Goal: Use online tool/utility: Utilize a website feature to perform a specific function

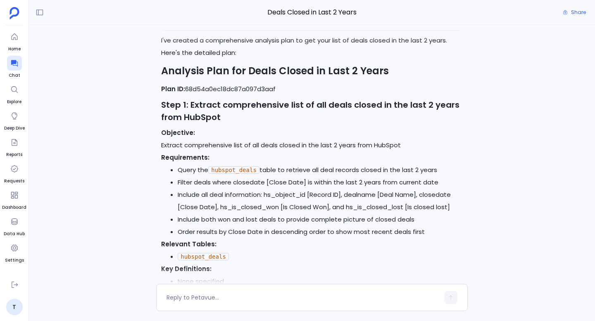
scroll to position [-1139, 0]
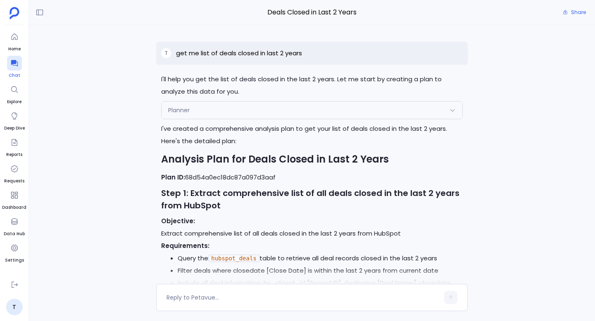
click at [13, 66] on icon at bounding box center [14, 63] width 8 height 8
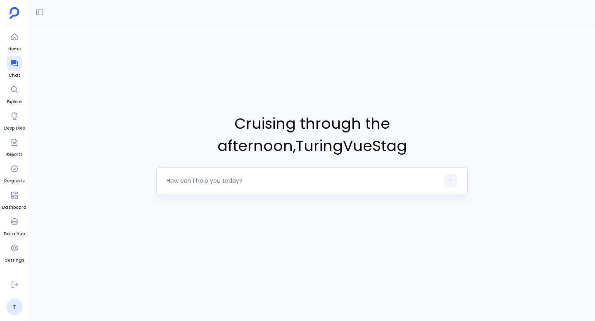
click at [256, 179] on textarea at bounding box center [302, 181] width 272 height 8
type textarea "get me deals closed"
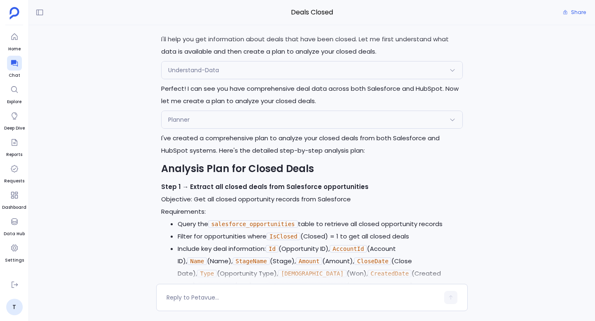
scroll to position [-302, 0]
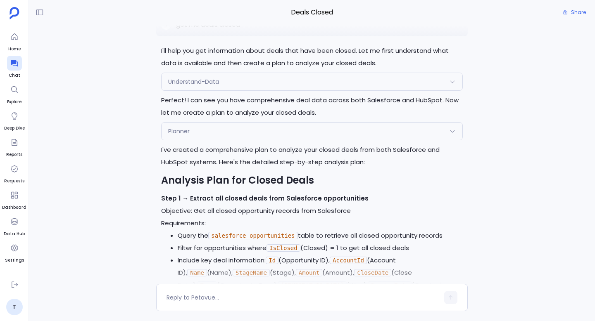
click at [332, 131] on div "Planner" at bounding box center [311, 131] width 301 height 17
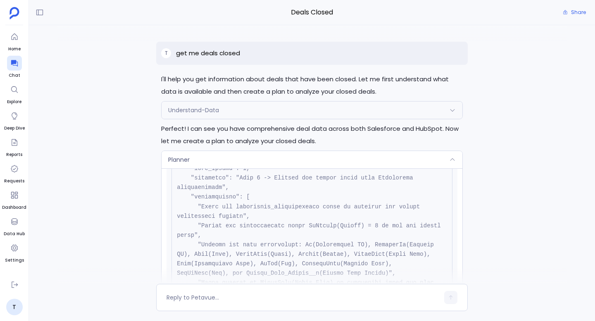
scroll to position [216, 0]
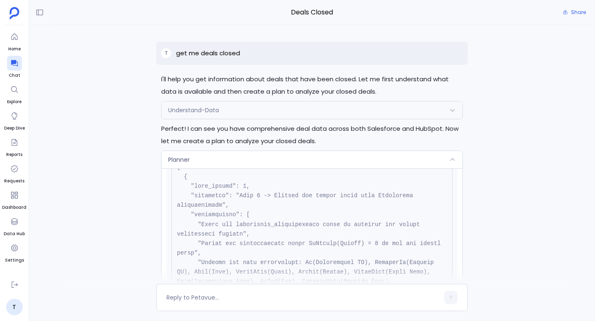
click at [223, 54] on p "get me deals closed" at bounding box center [208, 53] width 64 height 10
copy p "get me deals closed"
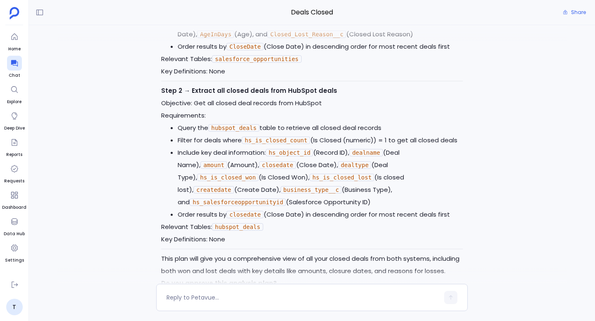
scroll to position [0, 0]
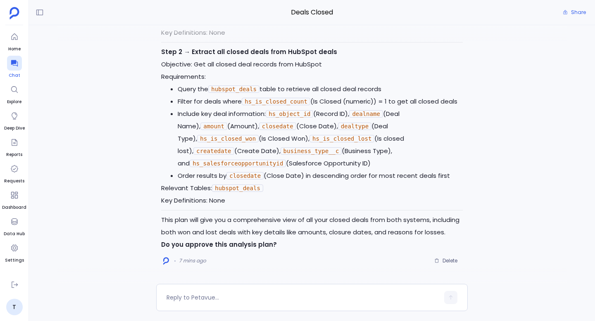
click at [13, 64] on icon at bounding box center [14, 63] width 7 height 7
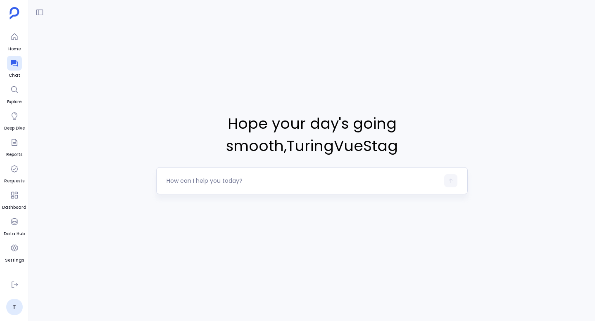
click at [208, 181] on textarea at bounding box center [302, 181] width 272 height 8
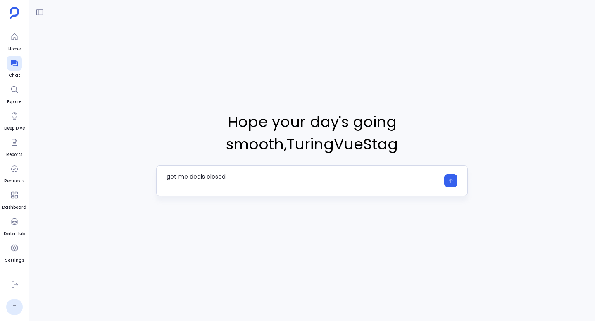
type textarea "get me deals closed"
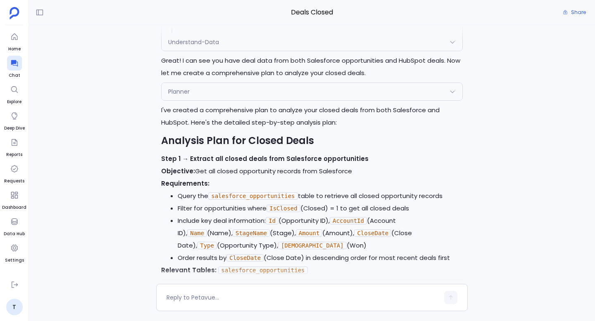
scroll to position [-204, 0]
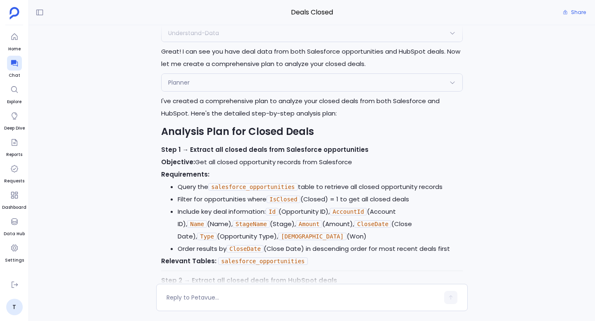
click at [254, 83] on div "Planner" at bounding box center [311, 82] width 301 height 17
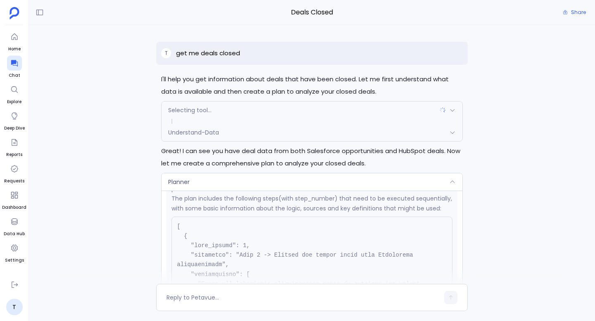
scroll to position [178, 0]
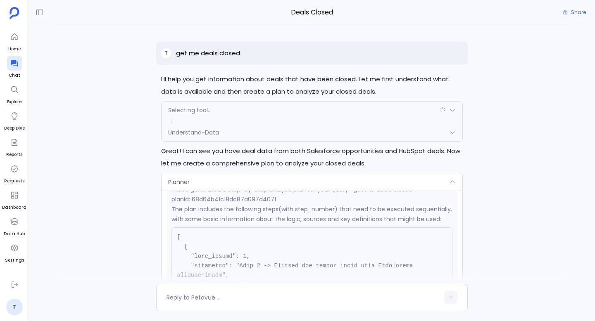
click at [327, 134] on div "Understand-Data" at bounding box center [311, 132] width 301 height 17
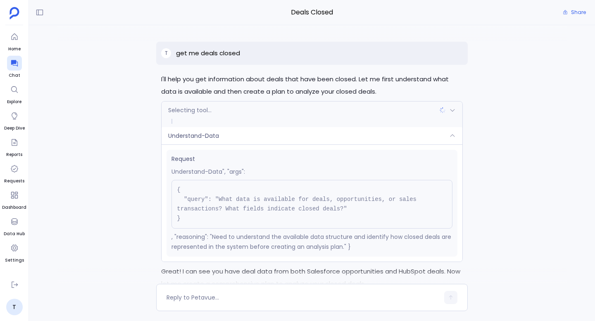
click at [327, 134] on div "Understand-Data" at bounding box center [311, 135] width 301 height 17
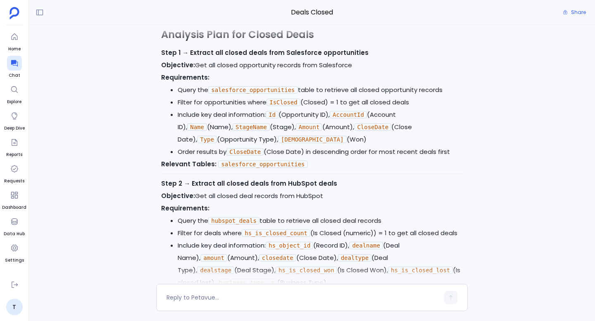
scroll to position [-306, 0]
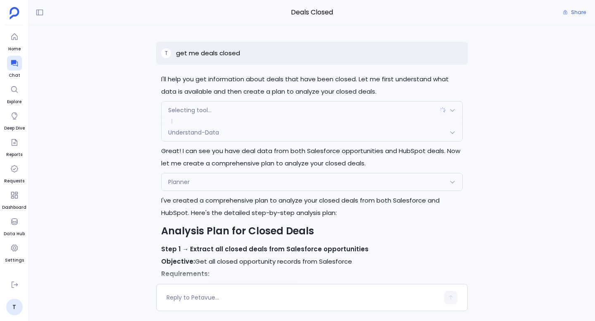
click at [216, 54] on p "get me deals closed" at bounding box center [208, 53] width 64 height 10
copy p "get me deals closed"
click at [10, 64] on icon at bounding box center [14, 63] width 8 height 8
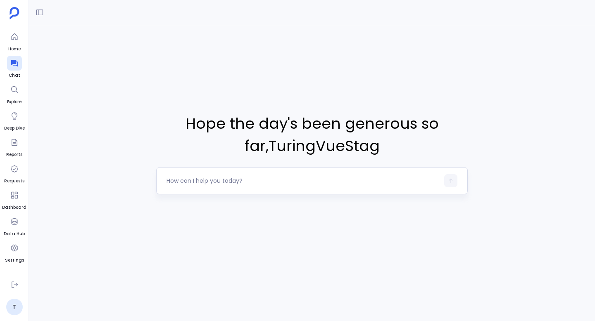
click at [239, 180] on textarea at bounding box center [302, 181] width 272 height 8
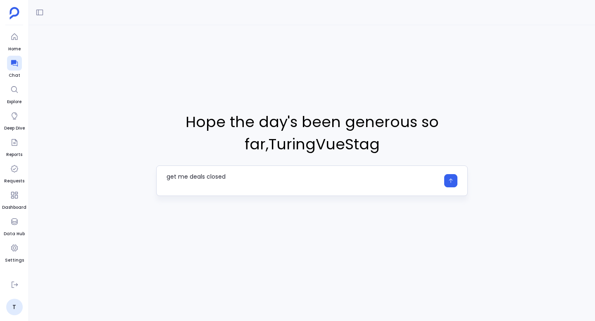
type textarea "get me deals closed"
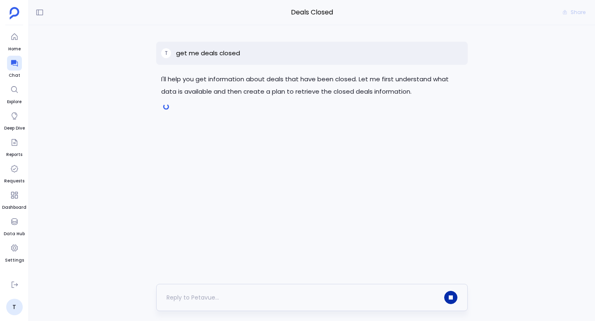
click at [453, 294] on button "button" at bounding box center [450, 297] width 13 height 13
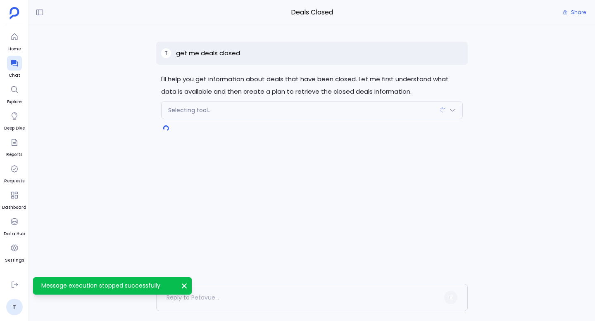
click at [208, 52] on p "get me deals closed" at bounding box center [208, 53] width 64 height 10
copy p "get me deals closed"
